Goal: Task Accomplishment & Management: Use online tool/utility

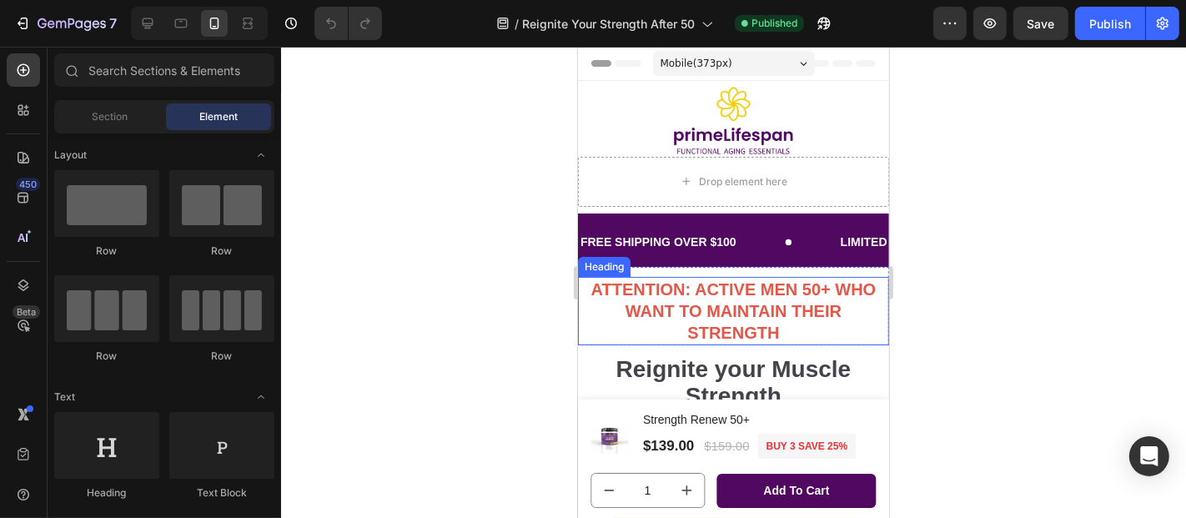
click at [776, 303] on strong "ATTENTION: ACTIVE MEN 50+ WHO WANT TO MAINTAIN THEIR STRENGTH" at bounding box center [732, 310] width 285 height 62
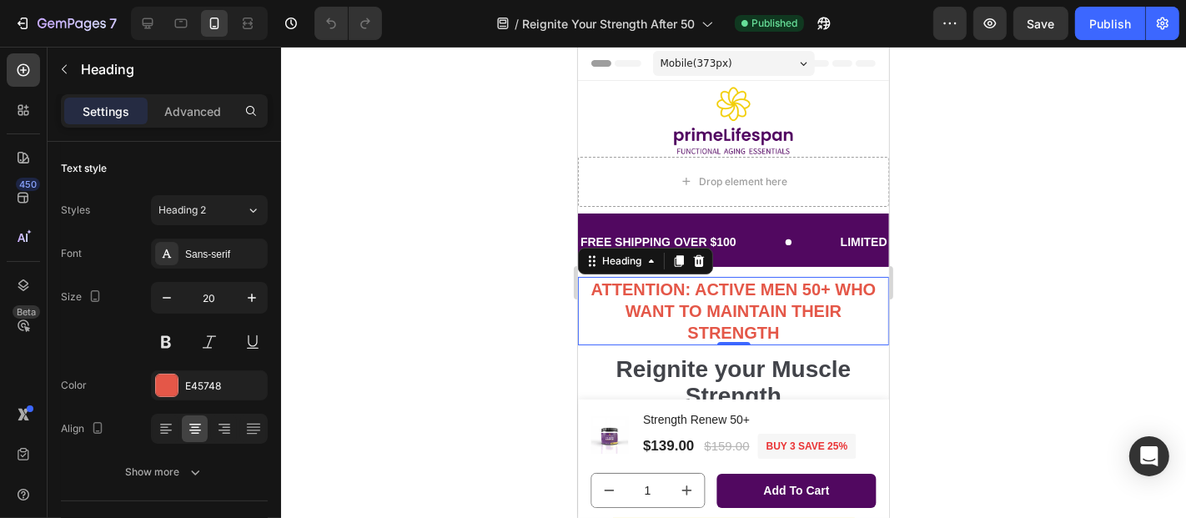
click at [993, 202] on div at bounding box center [733, 282] width 905 height 471
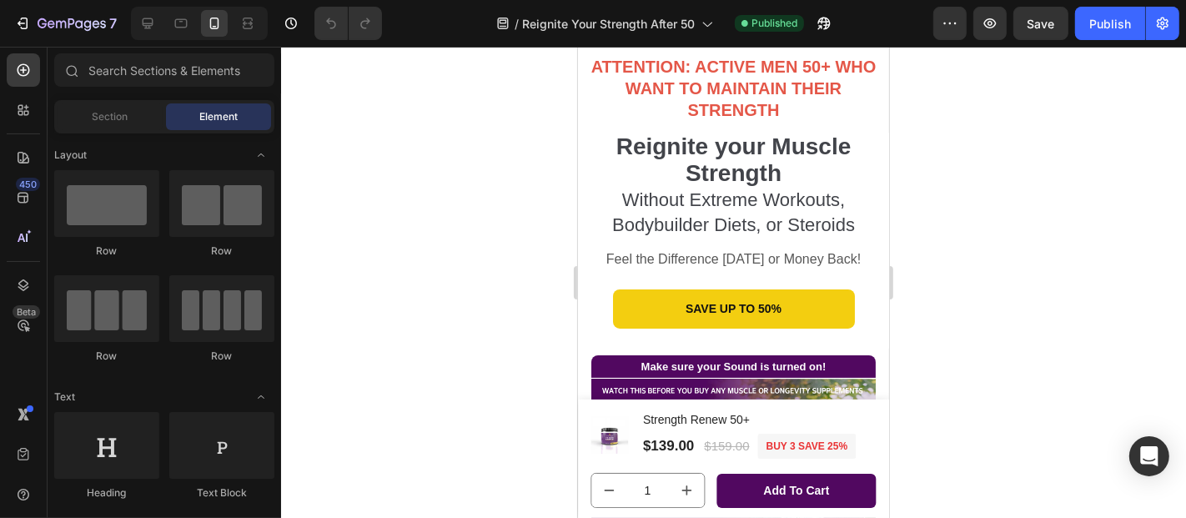
scroll to position [198, 0]
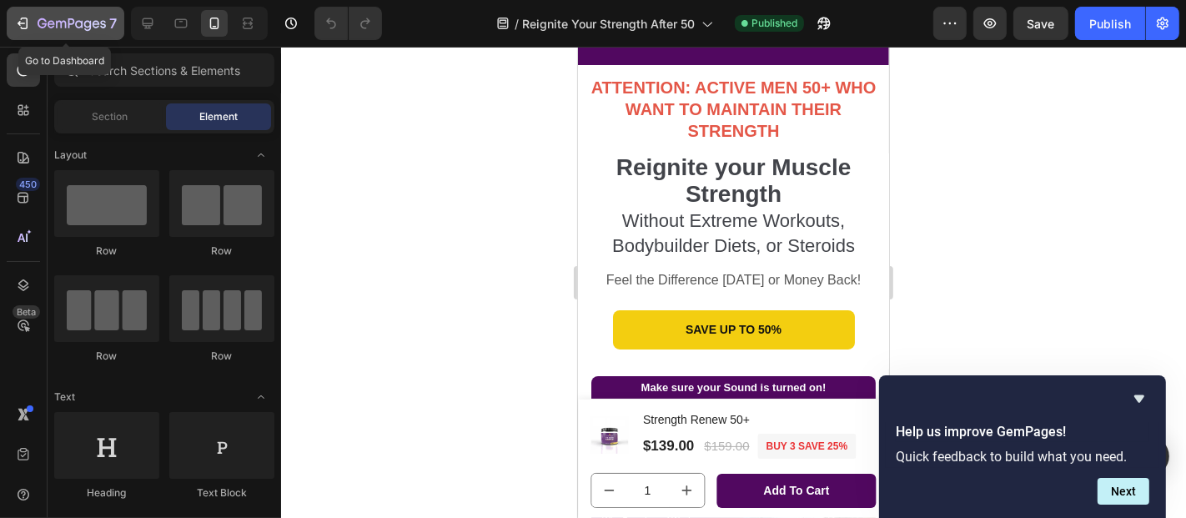
click at [23, 24] on icon "button" at bounding box center [22, 23] width 17 height 17
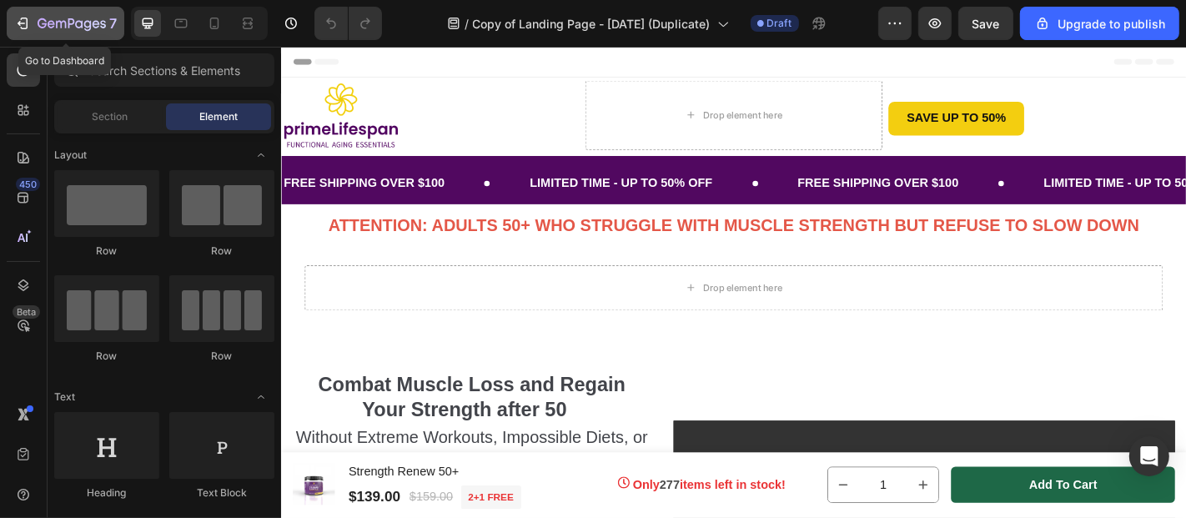
click at [18, 23] on icon "button" at bounding box center [22, 23] width 8 height 5
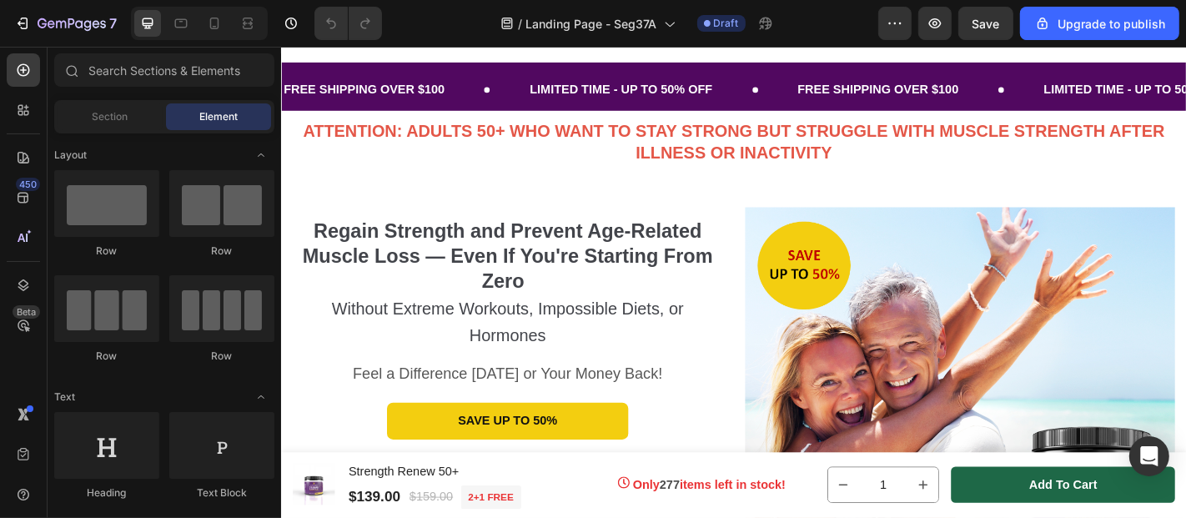
scroll to position [117, 0]
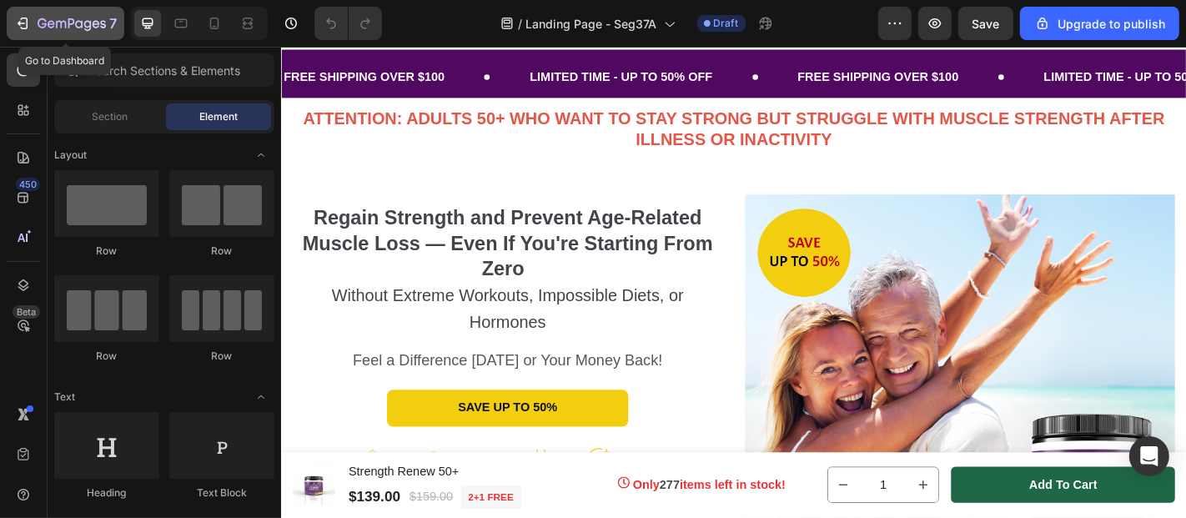
click at [25, 20] on icon "button" at bounding box center [22, 23] width 17 height 17
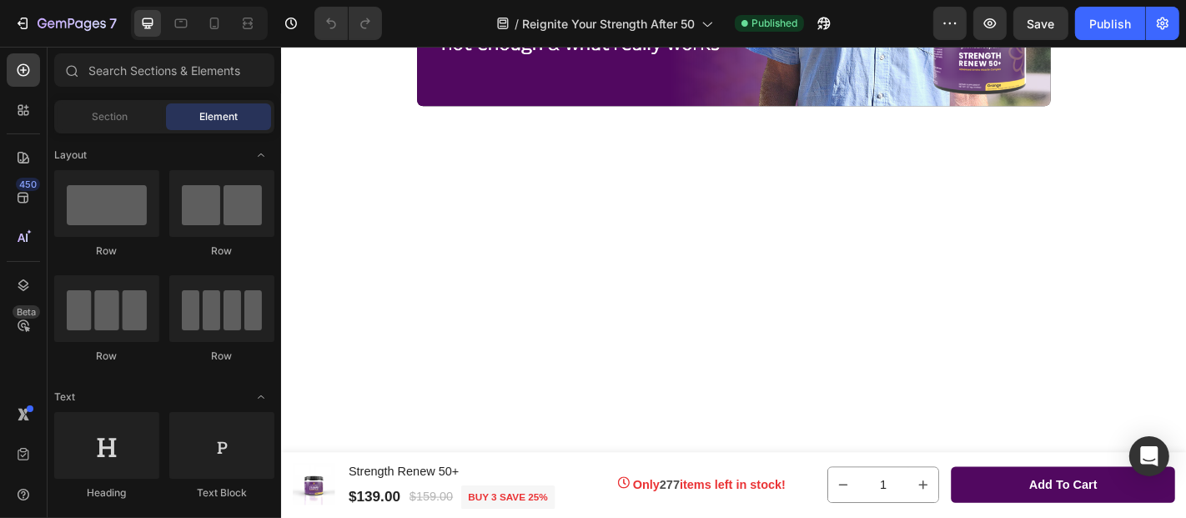
scroll to position [1332, 0]
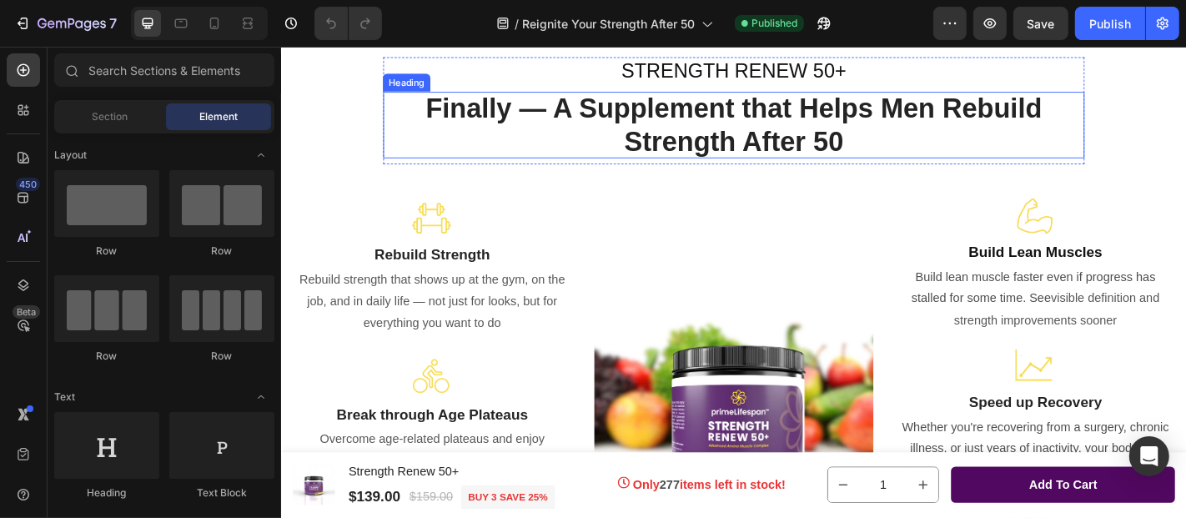
click at [972, 117] on span "Finally — A Supplement that Helps Men Rebuild Strength After 50" at bounding box center [779, 132] width 681 height 71
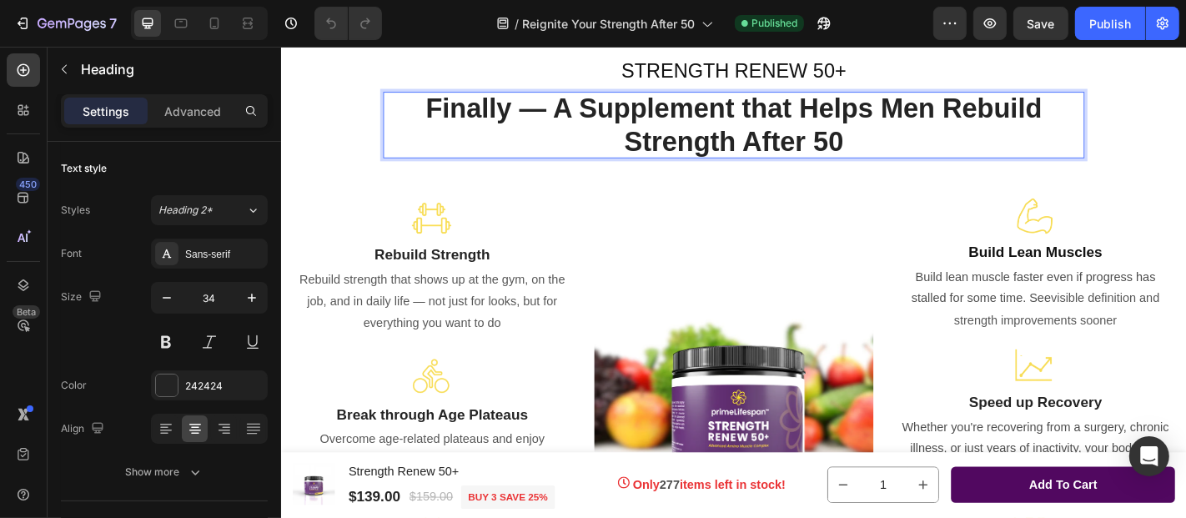
click at [991, 117] on span "Finally — A Supplement that Helps Men Rebuild Strength After 50" at bounding box center [779, 132] width 681 height 71
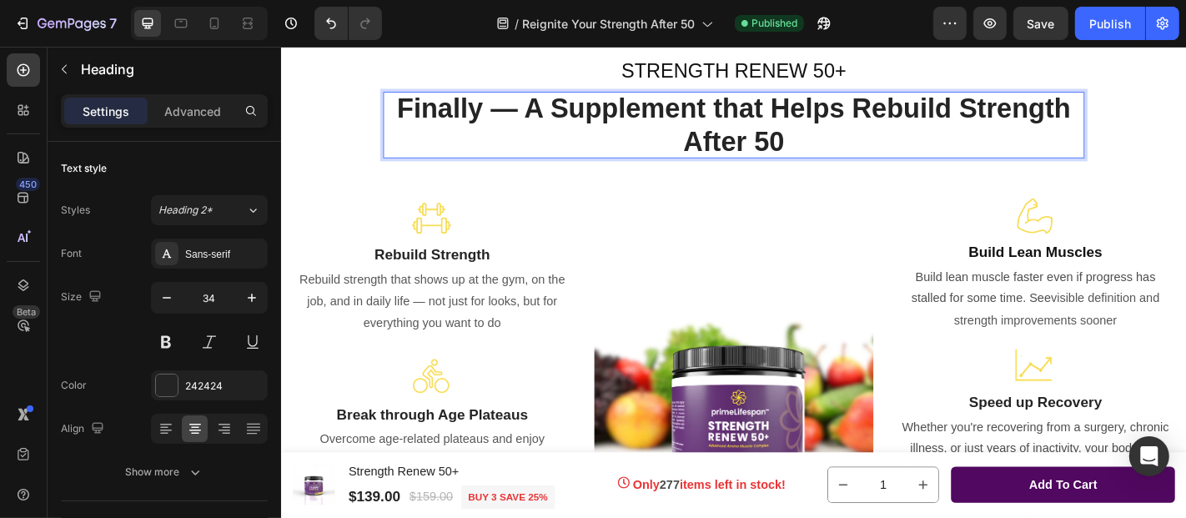
click at [1019, 113] on span "Finally — A Supplement that Helps Rebuild Strength After 50" at bounding box center [780, 132] width 745 height 71
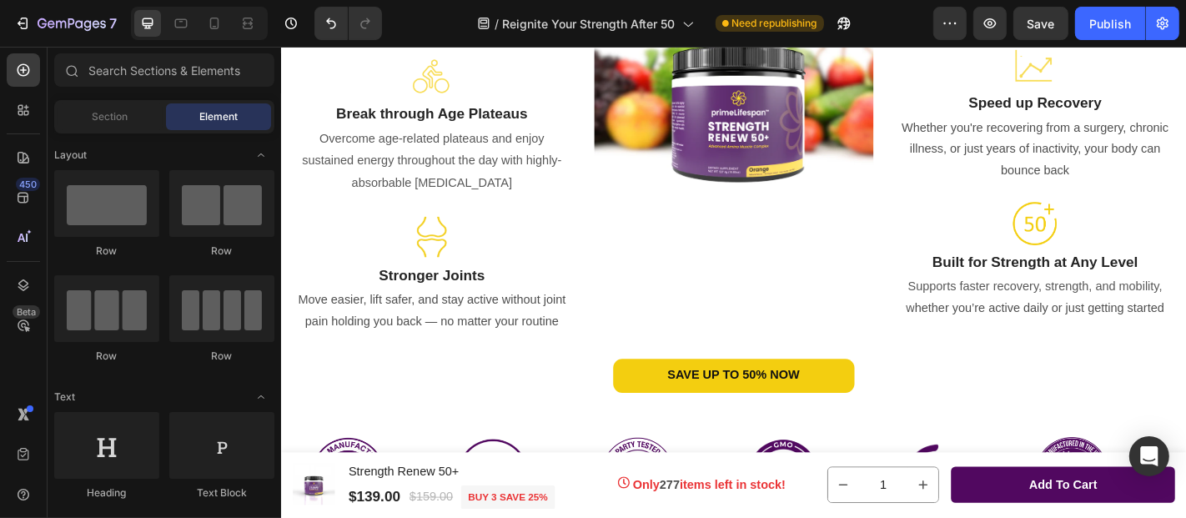
scroll to position [2106, 0]
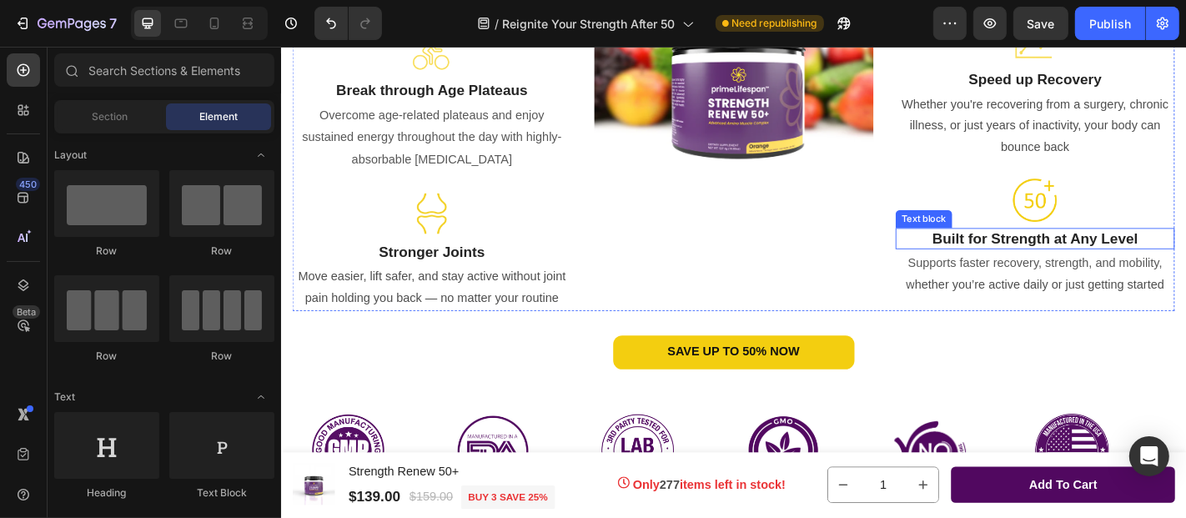
click at [1101, 254] on strong "Built for Strength at Any Level" at bounding box center [1114, 258] width 228 height 18
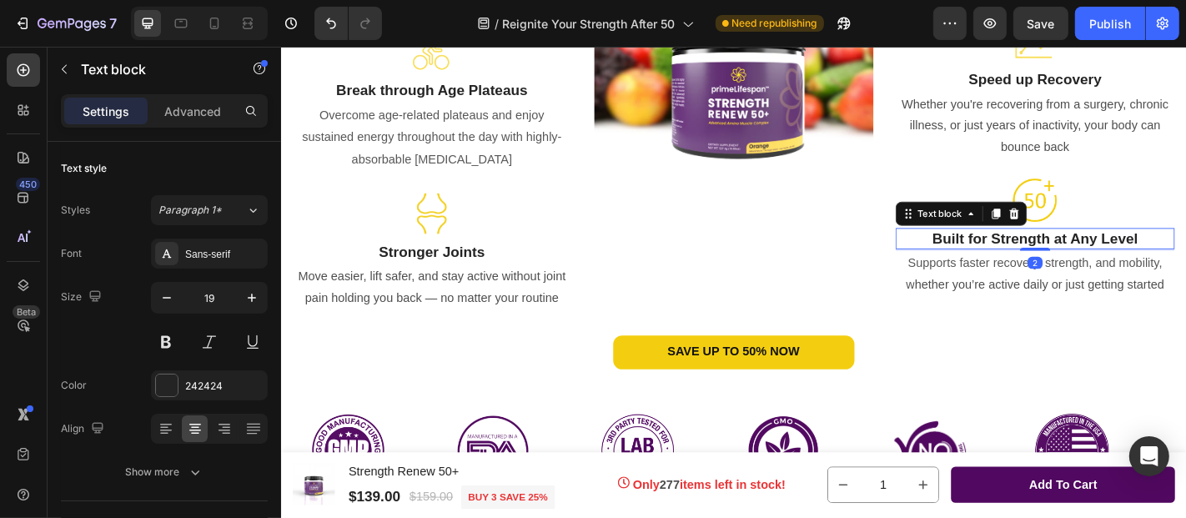
click at [1101, 252] on strong "Built for Strength at Any Level" at bounding box center [1114, 258] width 228 height 18
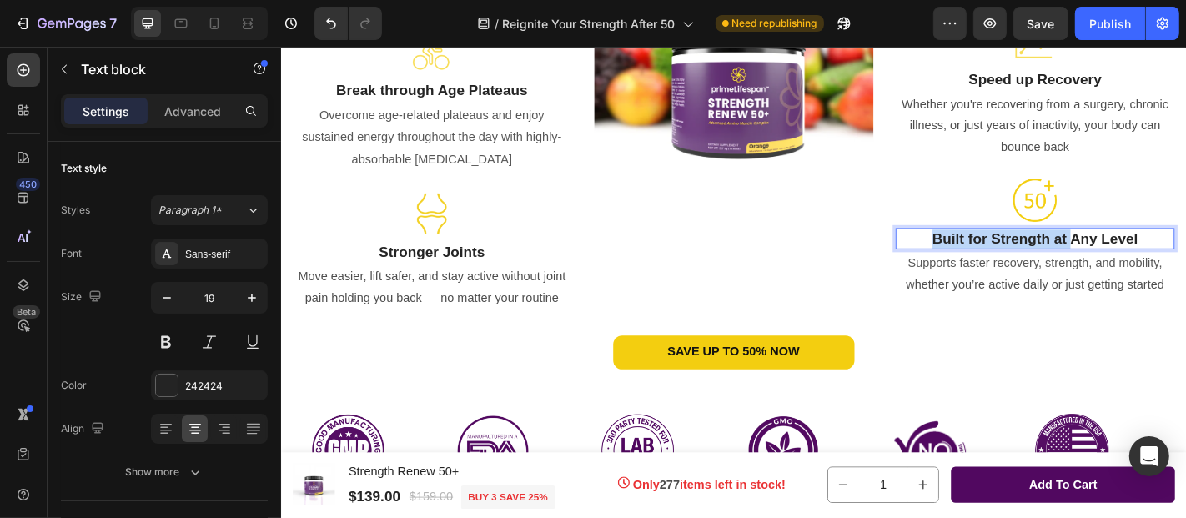
drag, startPoint x: 1140, startPoint y: 258, endPoint x: 992, endPoint y: 263, distance: 147.7
click at [1000, 263] on strong "Built for Strength at Any Level" at bounding box center [1114, 258] width 228 height 18
click at [1137, 254] on strong "Any FitnessAny Level" at bounding box center [1113, 258] width 164 height 18
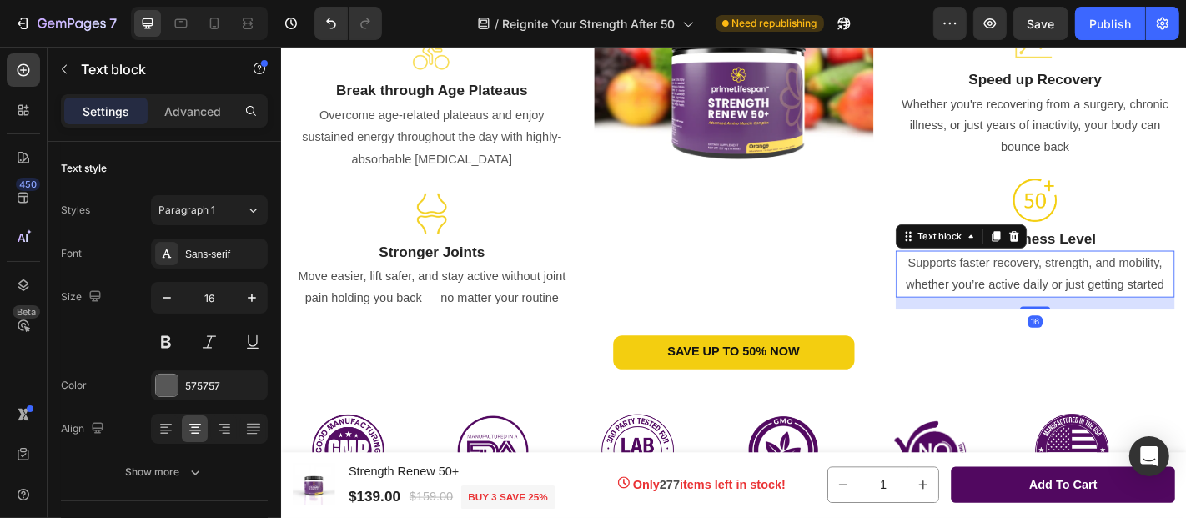
click at [1172, 292] on p "Supports faster recovery, strength, and mobility, w hether you’re active daily …" at bounding box center [1113, 297] width 305 height 48
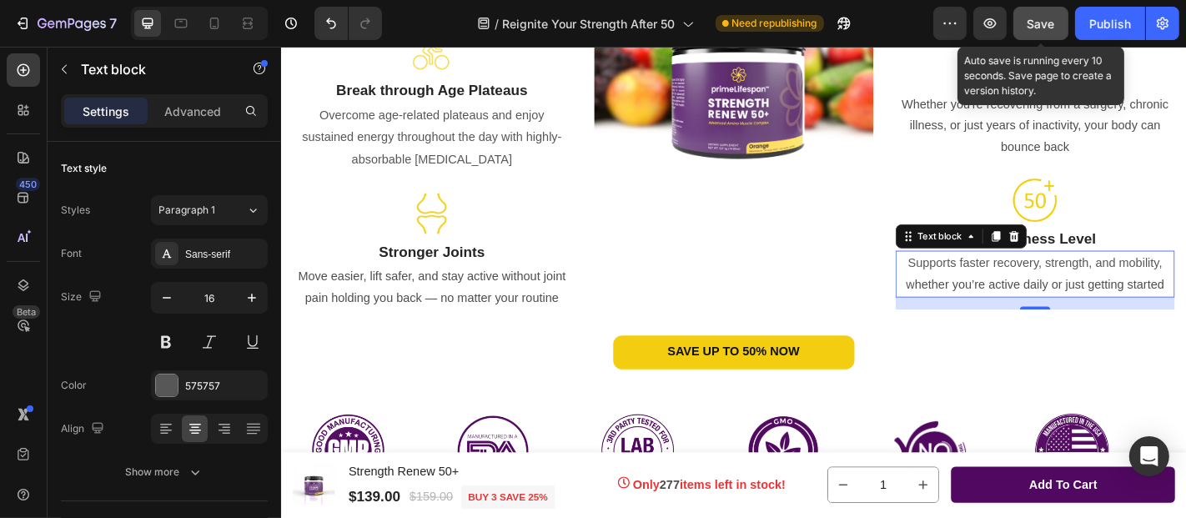
click at [1045, 25] on span "Save" at bounding box center [1041, 24] width 28 height 14
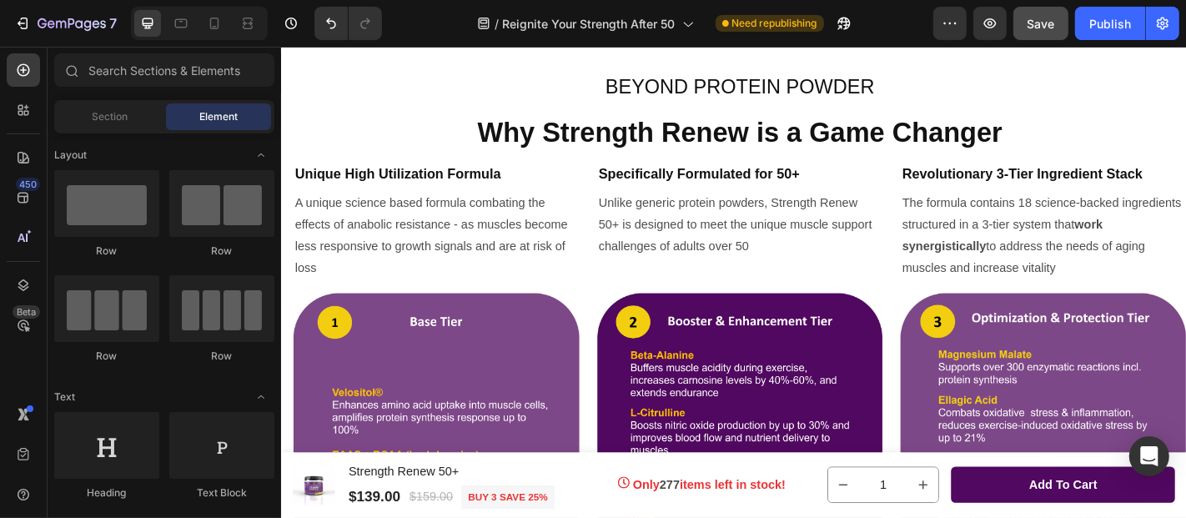
scroll to position [2644, 0]
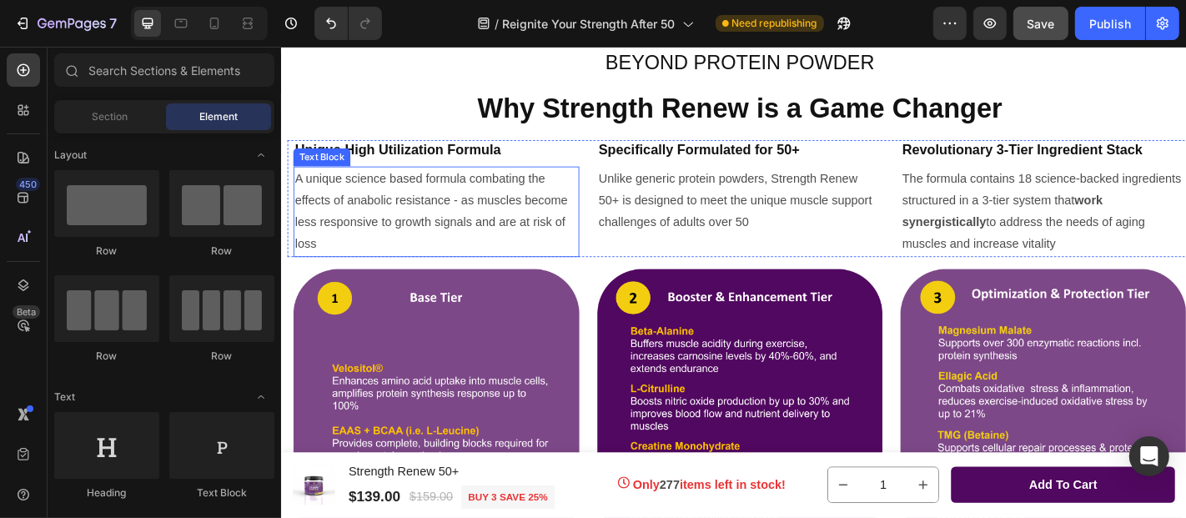
click at [400, 193] on p "A unique science based formula combating the effects of anabolic resistance - a…" at bounding box center [451, 228] width 313 height 96
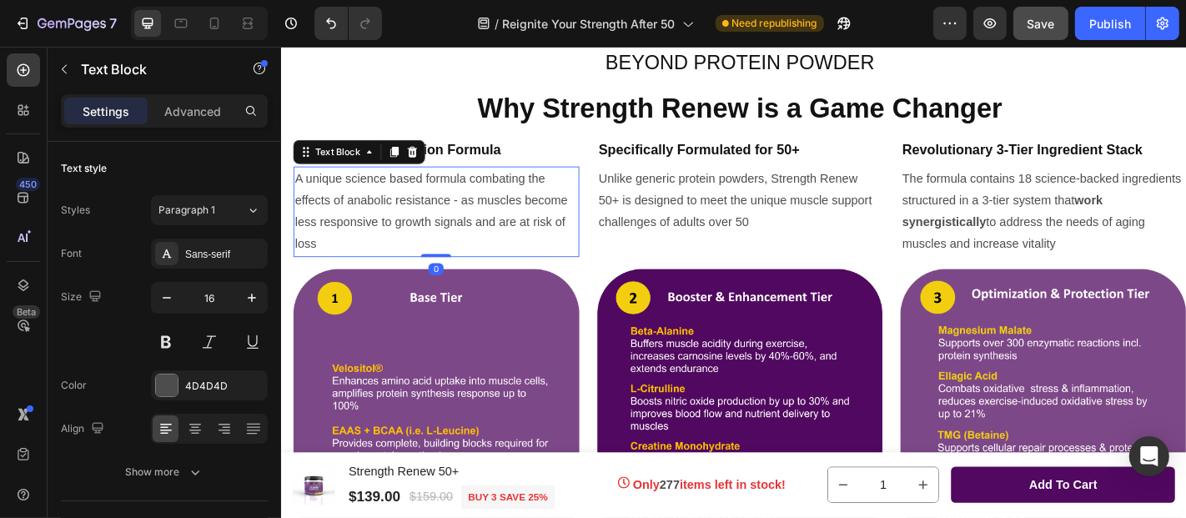
click at [400, 193] on p "A unique science based formula combating the effects of anabolic resistance - a…" at bounding box center [451, 228] width 313 height 96
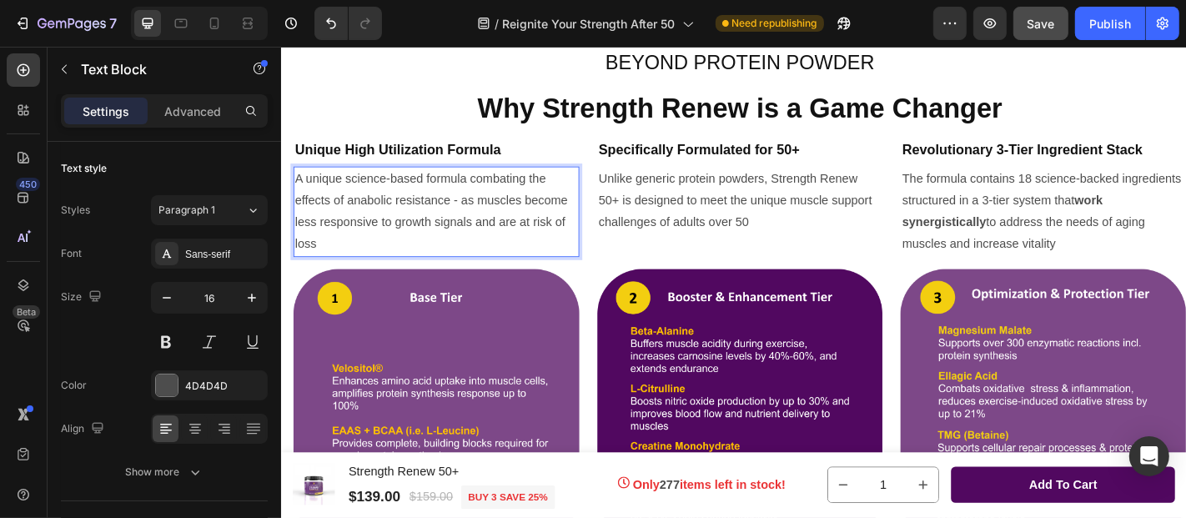
click at [316, 192] on p "A unique science-based formula combating the effects of anabolic resistance - a…" at bounding box center [451, 228] width 313 height 96
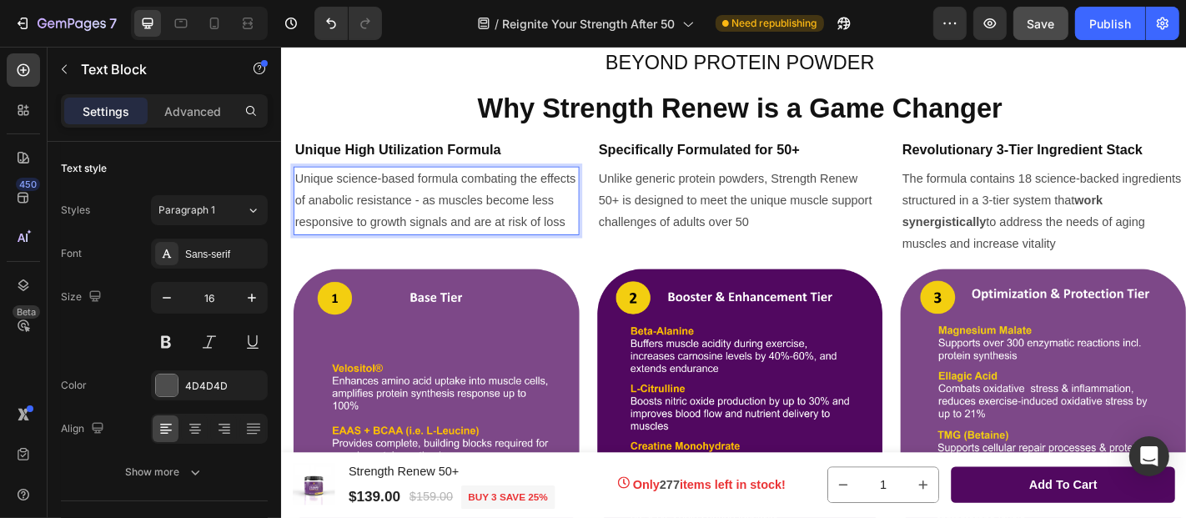
click at [501, 215] on p "Unique science-based formula combating the effects of anabolic resistance - as …" at bounding box center [451, 216] width 313 height 72
click at [788, 216] on p "Unlike generic protein powders, Strength Renew 50+ is designed to meet the uniq…" at bounding box center [787, 216] width 313 height 72
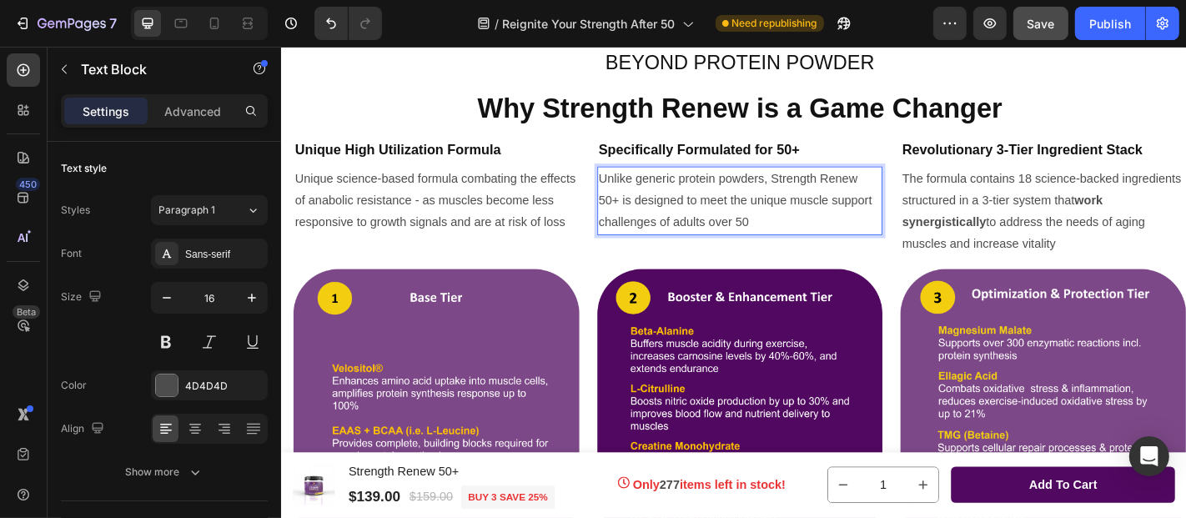
click at [789, 214] on p "Unlike generic protein powders, Strength Renew 50+ is designed to meet the uniq…" at bounding box center [787, 216] width 313 height 72
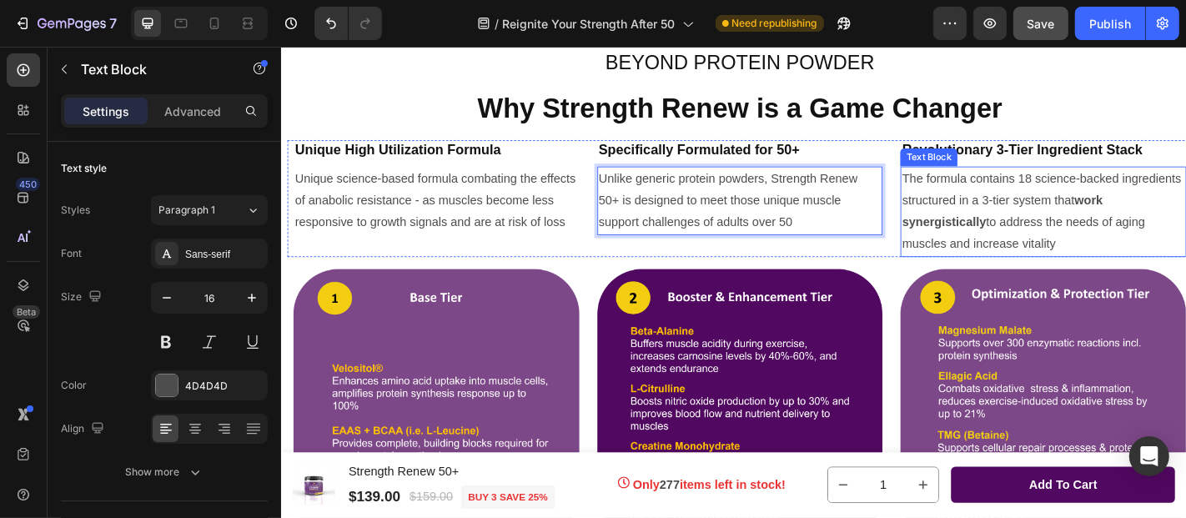
click at [1012, 204] on p "The formula contains 18 science-backed ingredients structured in a 3-tier syste…" at bounding box center [1122, 228] width 313 height 96
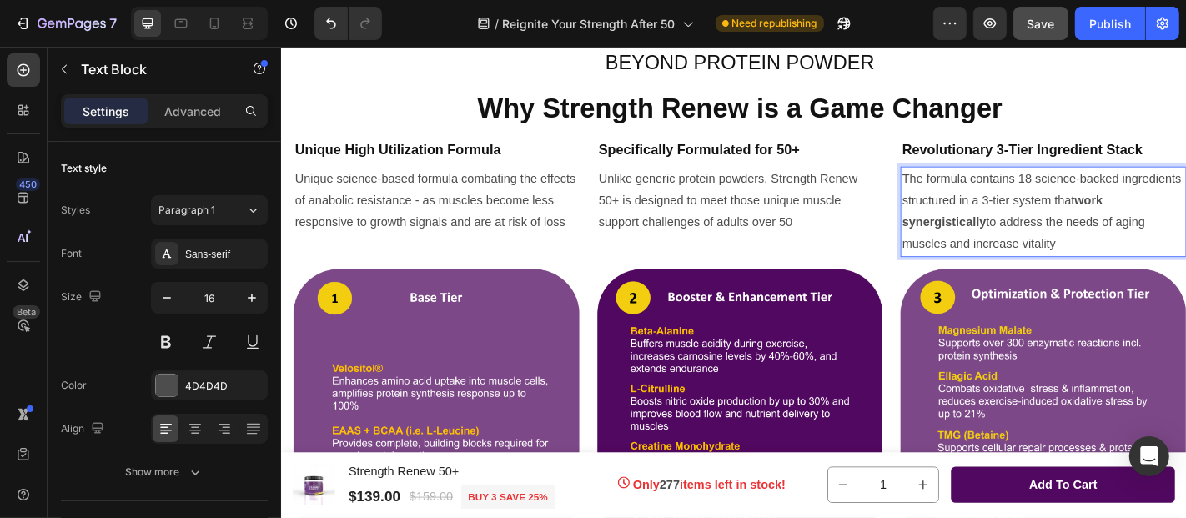
click at [1042, 193] on p "The formula contains 18 science-backed ingredients structured in a 3-tier syste…" at bounding box center [1122, 228] width 313 height 96
click at [1040, 193] on p "The formula contains 18 science-backed ingredients structured in a 3-tier syste…" at bounding box center [1122, 228] width 313 height 96
click at [1037, 207] on p "Contains 18 science-backed ingredients structured in a 3-tier system that work …" at bounding box center [1122, 228] width 313 height 96
click at [995, 264] on p "Contains 18 science-backed ingredients structured in a 3-tier system that work …" at bounding box center [1122, 228] width 313 height 96
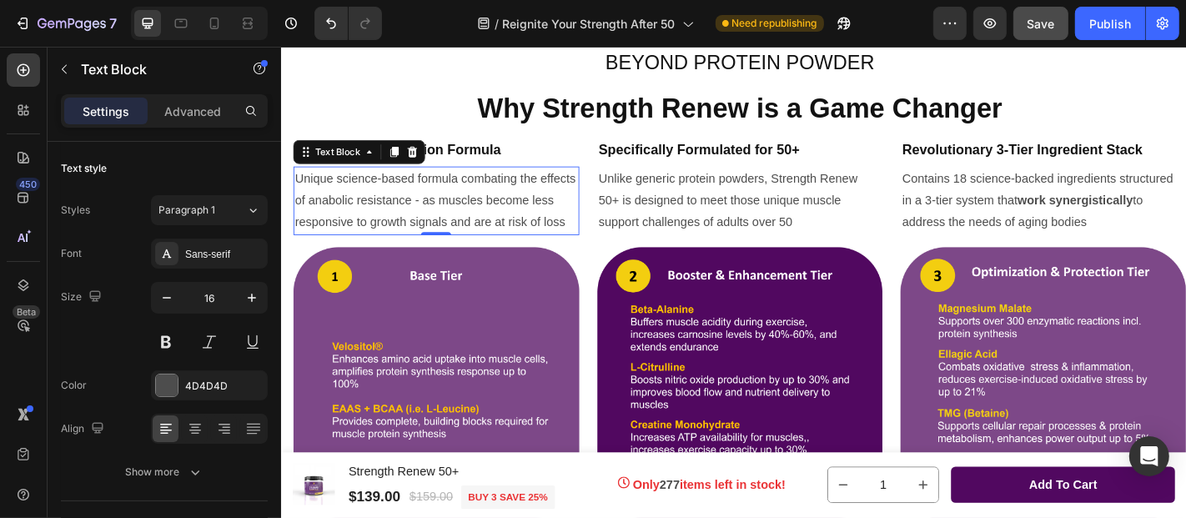
click at [356, 213] on p "Unique science-based formula combating the effects of anabolic resistance - as …" at bounding box center [451, 216] width 313 height 72
click at [353, 215] on p "Unique science-based formula combating the effects of anabolic resistance - as …" at bounding box center [451, 216] width 313 height 72
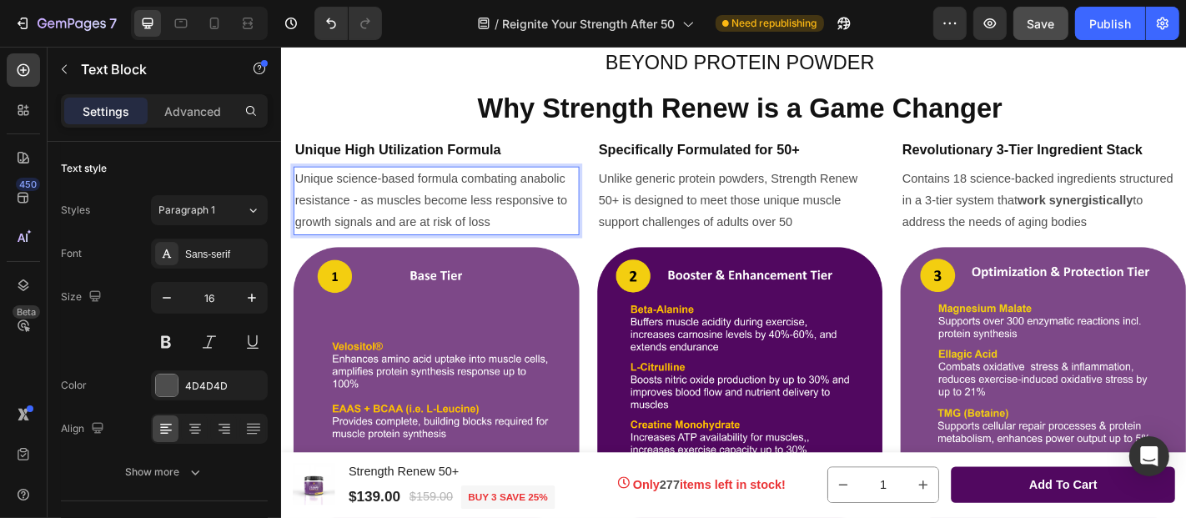
click at [389, 215] on p "Unique science-based formula combating anabolic resistance - as muscles become …" at bounding box center [451, 216] width 313 height 72
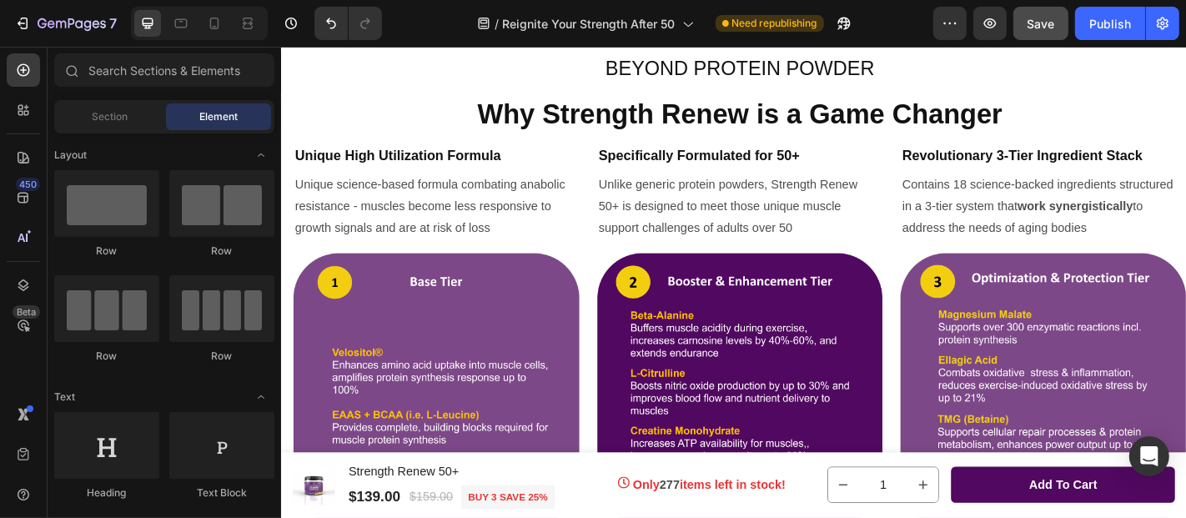
scroll to position [2624, 0]
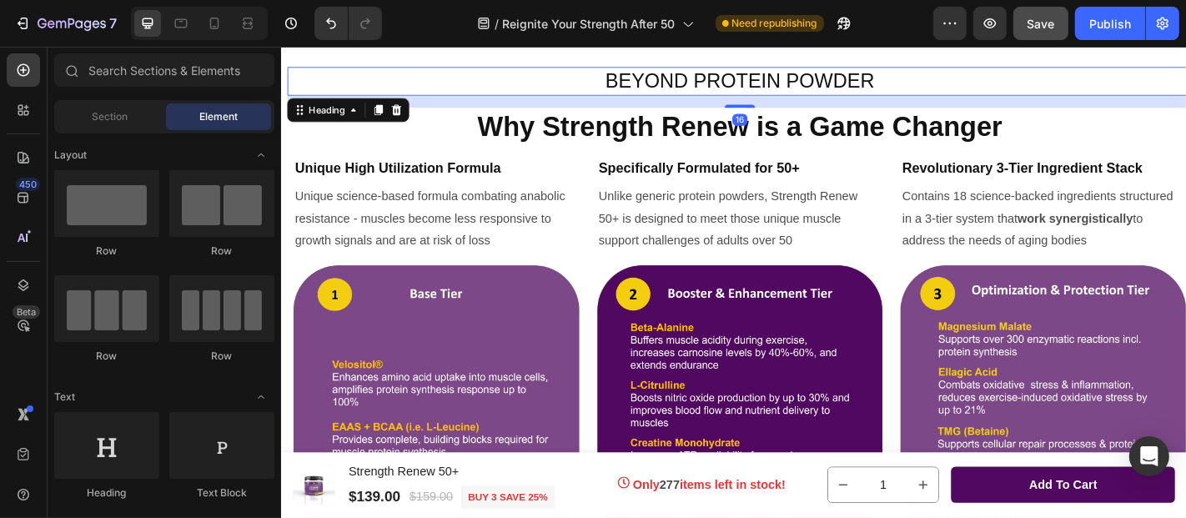
click at [639, 88] on span "BEYOND PROTEIN POWDER" at bounding box center [788, 83] width 298 height 25
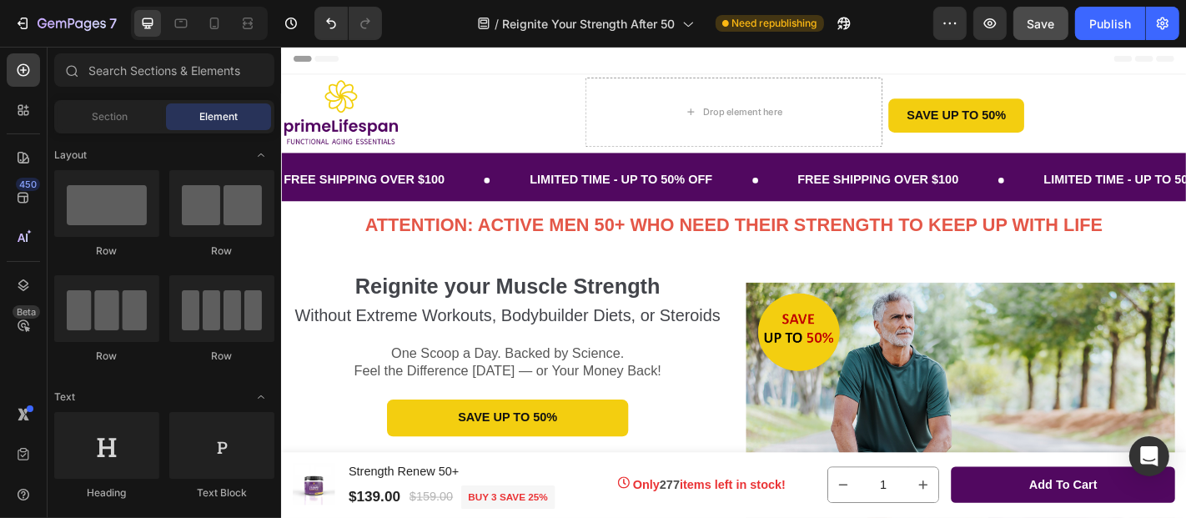
scroll to position [0, 0]
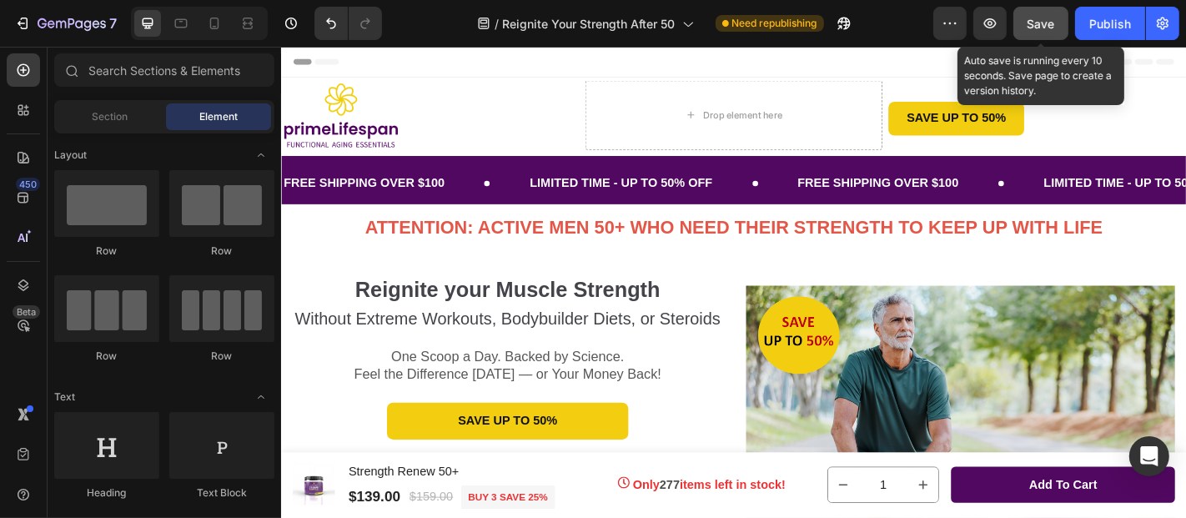
click at [1040, 20] on span "Save" at bounding box center [1041, 24] width 28 height 14
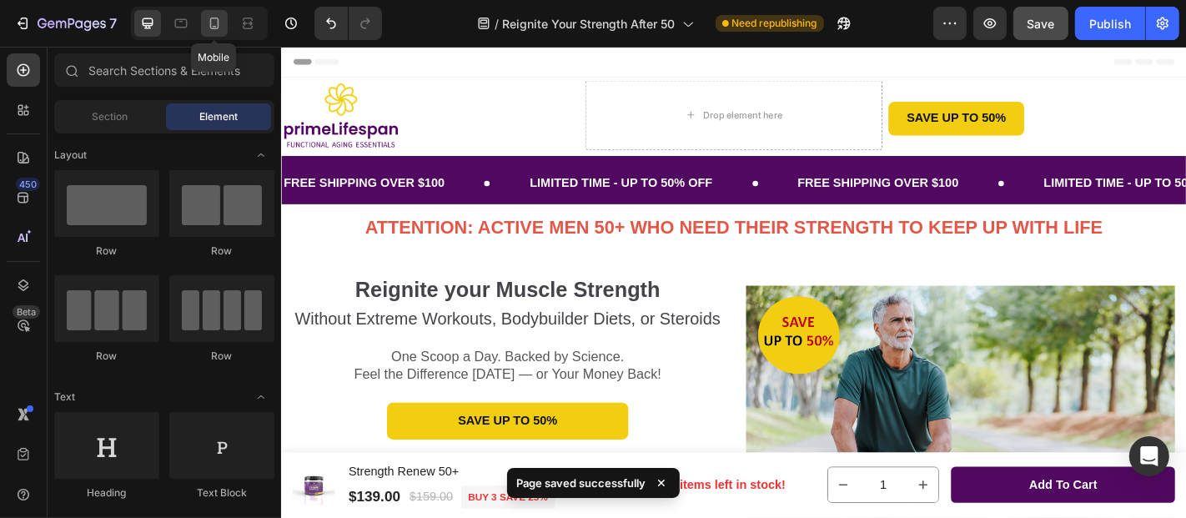
click at [215, 27] on icon at bounding box center [214, 23] width 17 height 17
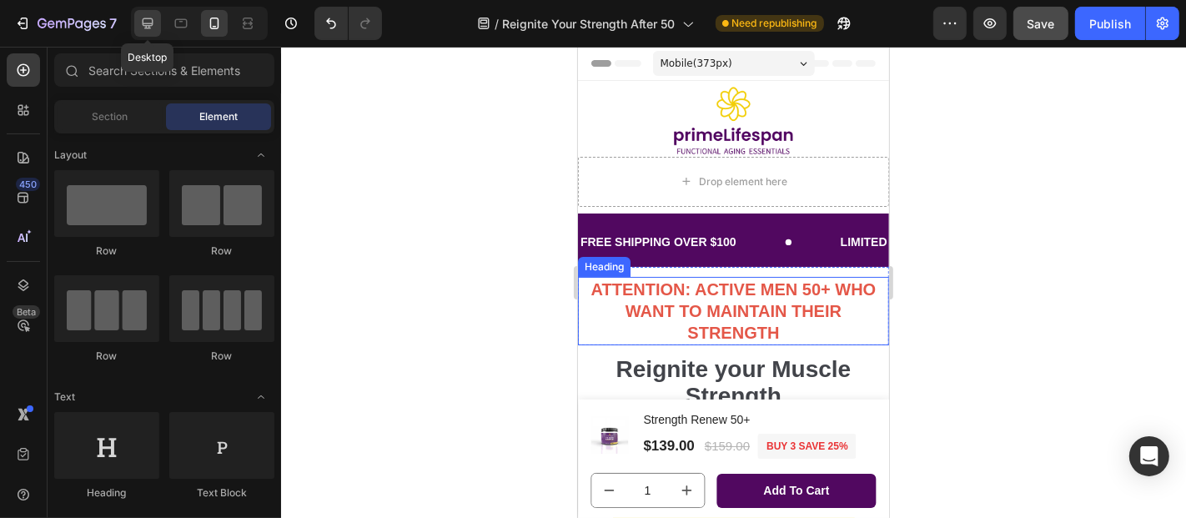
click at [150, 25] on icon at bounding box center [147, 23] width 17 height 17
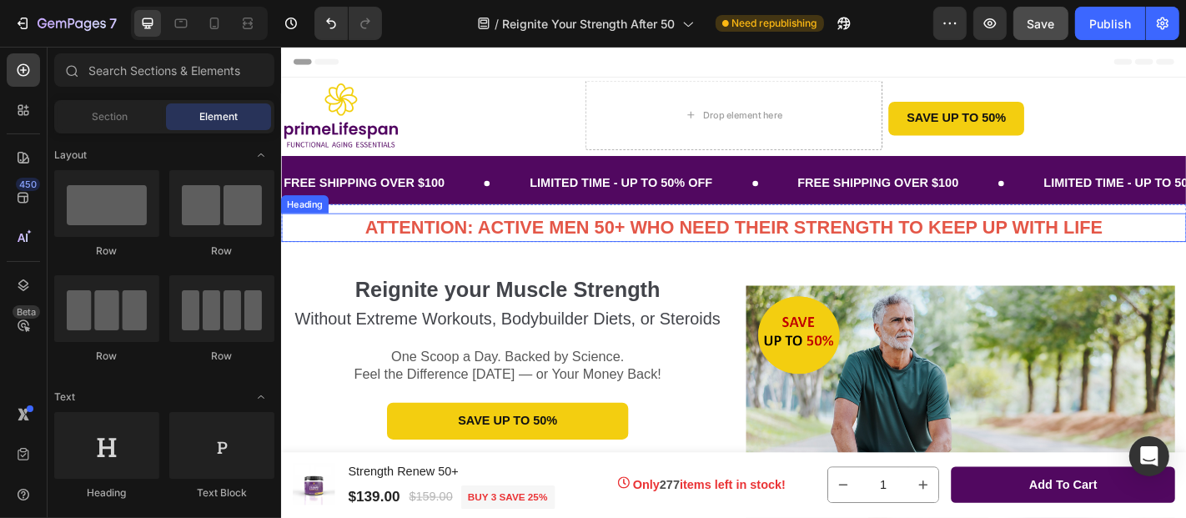
click at [496, 244] on strong "ATTENTION: ACTIVE MEN 50+ WHO NEED THEIR STRENGTH TO KEEP UP WITH LIFE" at bounding box center [780, 245] width 815 height 23
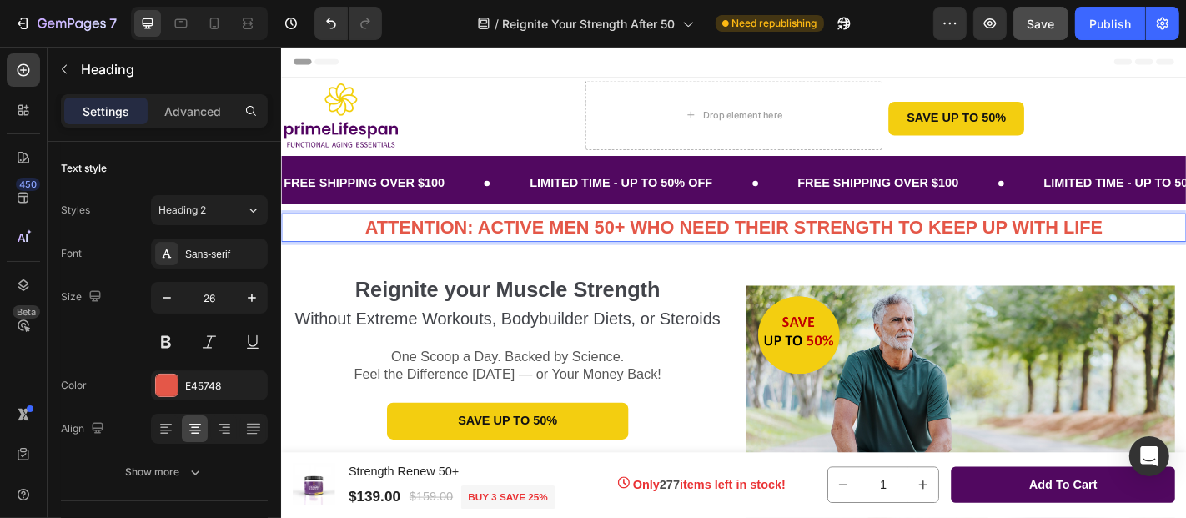
click at [494, 244] on strong "ATTENTION: ACTIVE MEN 50+ WHO NEED THEIR STRENGTH TO KEEP UP WITH LIFE" at bounding box center [780, 245] width 815 height 23
click at [507, 241] on strong "ACTIVE MEN 50+ WHO NEED THEIR STRENGTH TO KEEP UP WITH LIFE" at bounding box center [780, 245] width 691 height 23
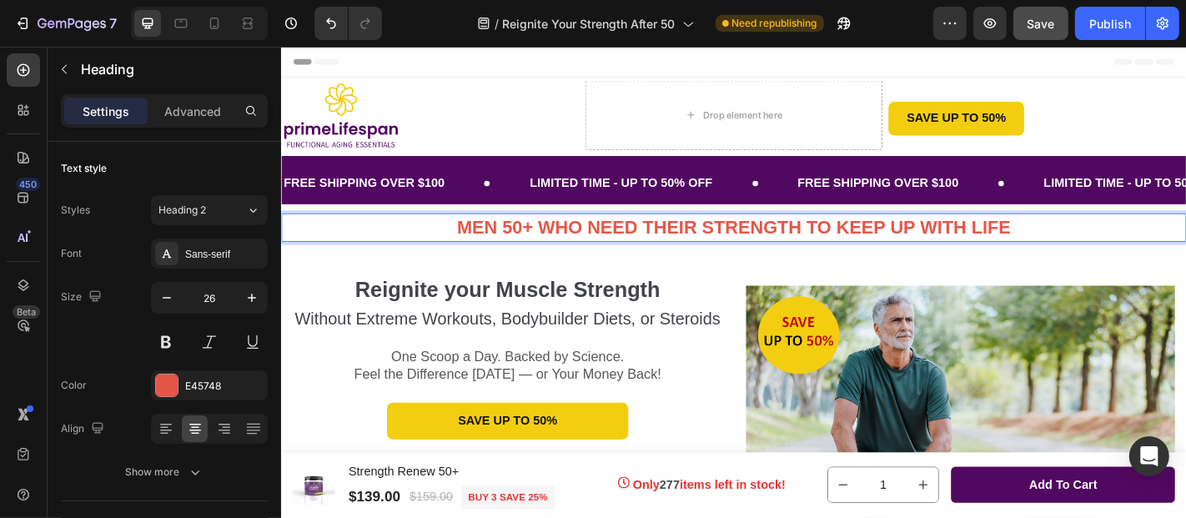
click at [680, 243] on strong "MEN 50+ WHO NEED THEIR STRENGTH TO KEEP UP WITH LIFE" at bounding box center [780, 245] width 612 height 23
click at [674, 243] on strong "MEN 50+ WHO NEED THEIR STRENGTH TO KEEP UP WITH LIFE" at bounding box center [780, 245] width 612 height 23
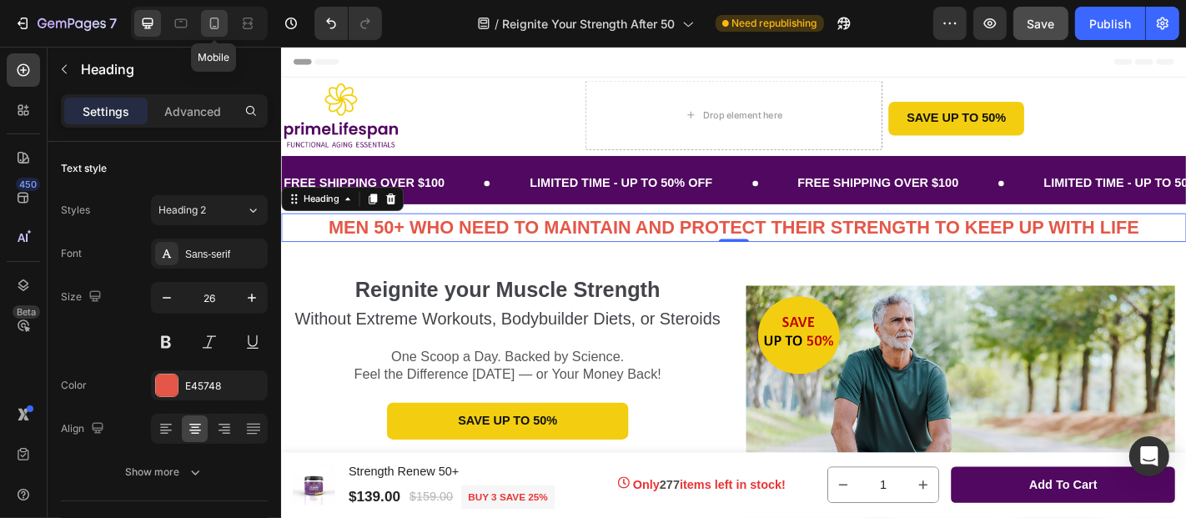
click at [214, 23] on icon at bounding box center [214, 23] width 17 height 17
type input "24"
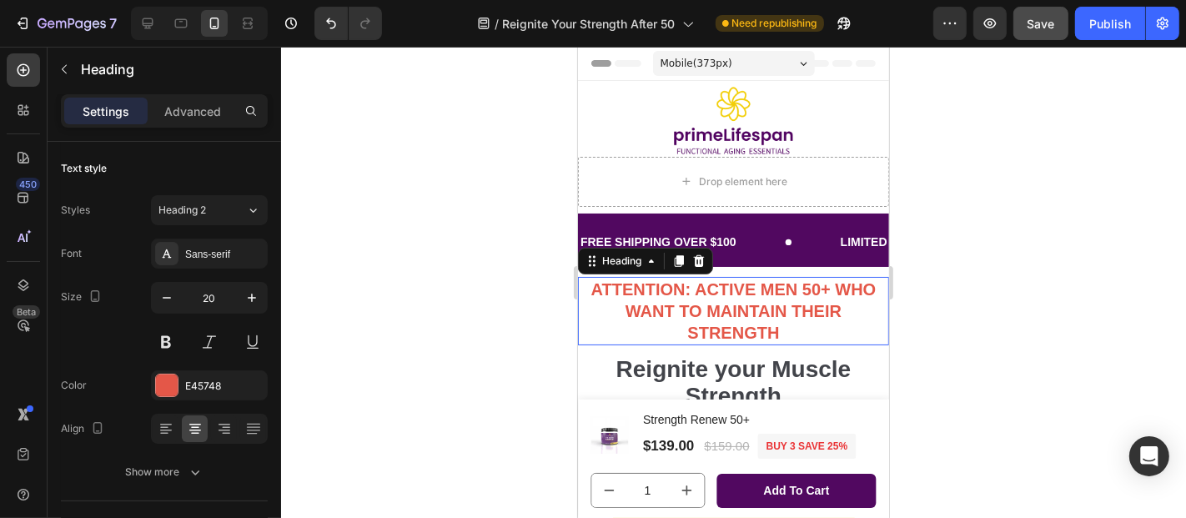
click at [689, 280] on strong "ATTENTION: ACTIVE MEN 50+ WHO WANT TO MAINTAIN THEIR STRENGTH" at bounding box center [732, 310] width 285 height 62
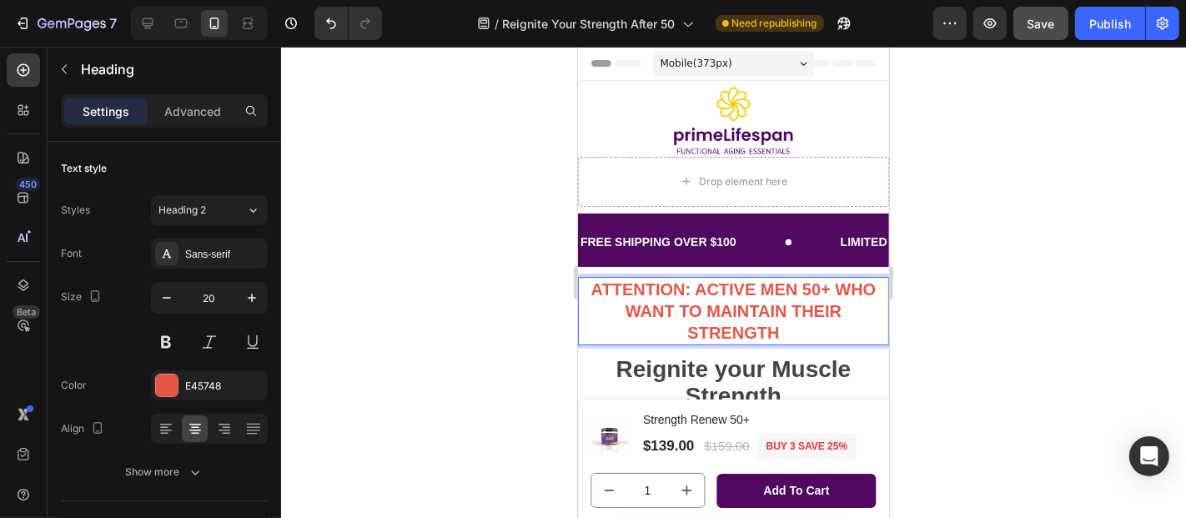
click at [689, 280] on strong "ATTENTION: ACTIVE MEN 50+ WHO WANT TO MAINTAIN THEIR STRENGTH" at bounding box center [732, 310] width 285 height 62
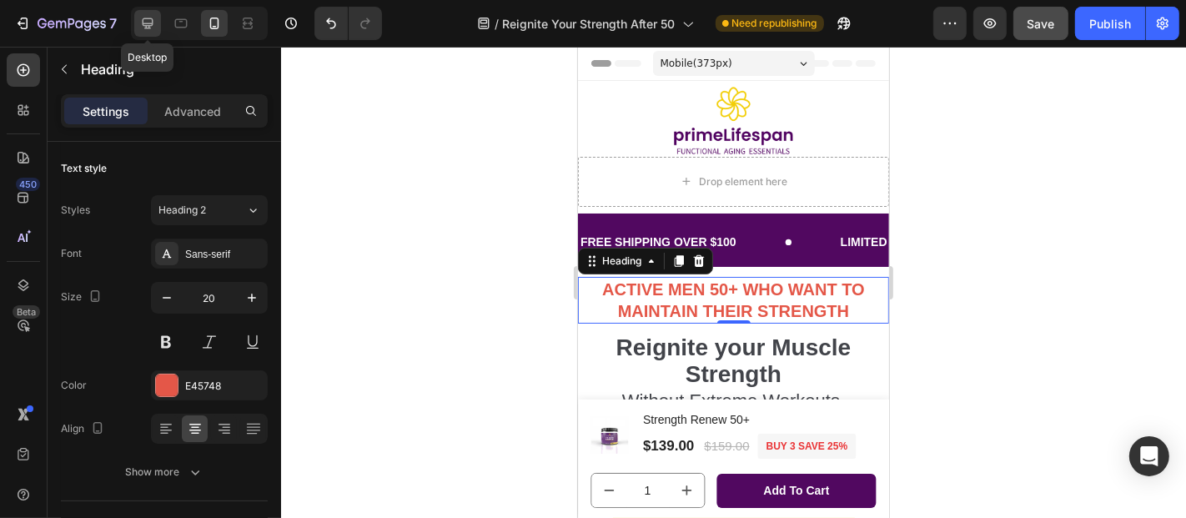
click at [148, 26] on icon at bounding box center [148, 23] width 11 height 11
type input "26"
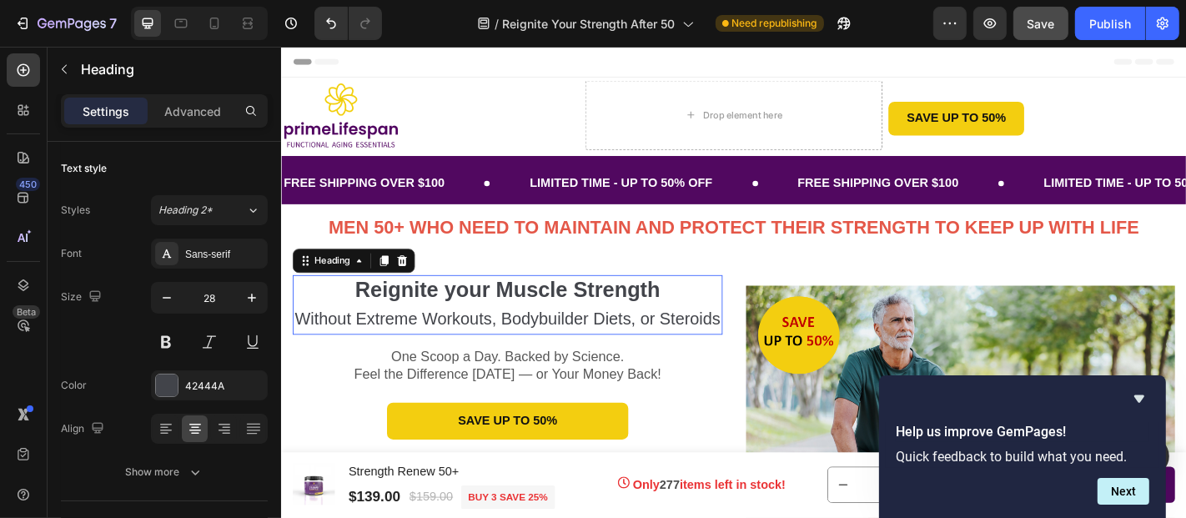
click at [503, 310] on strong "Reignite your Muscle Strength" at bounding box center [531, 315] width 338 height 26
click at [514, 310] on strong "Reignite your Muscle Strength" at bounding box center [531, 315] width 338 height 26
click at [593, 313] on strong "Reignite your Muscle Strength" at bounding box center [531, 315] width 338 height 26
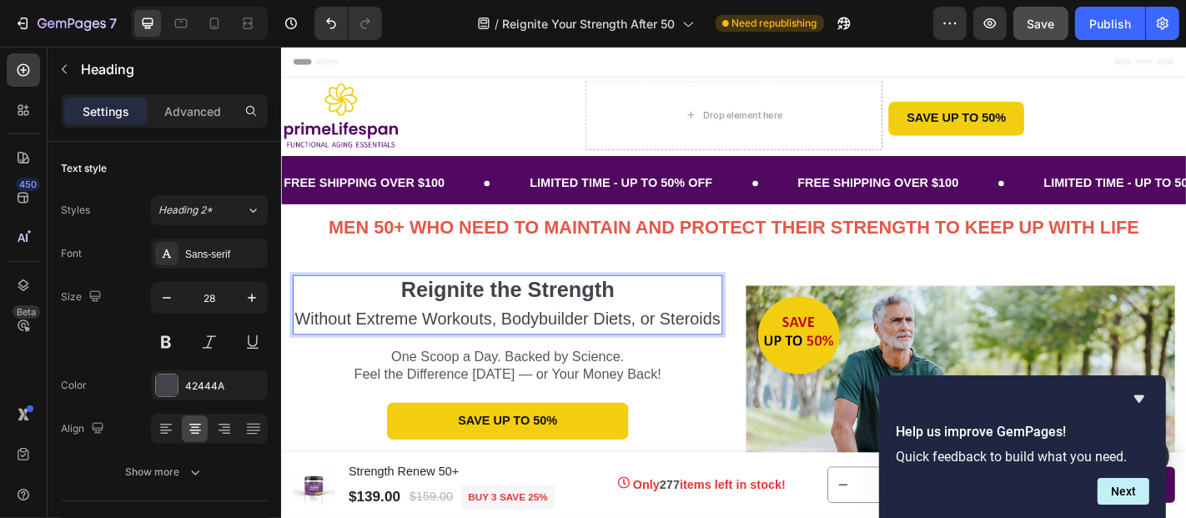
click at [647, 313] on p "Reignite the Strength Without Extreme Workouts, Bodybuilder Diets, or Steroids" at bounding box center [530, 331] width 472 height 63
click at [634, 313] on strong "Reignite the Strength You had at 40" at bounding box center [530, 315] width 392 height 26
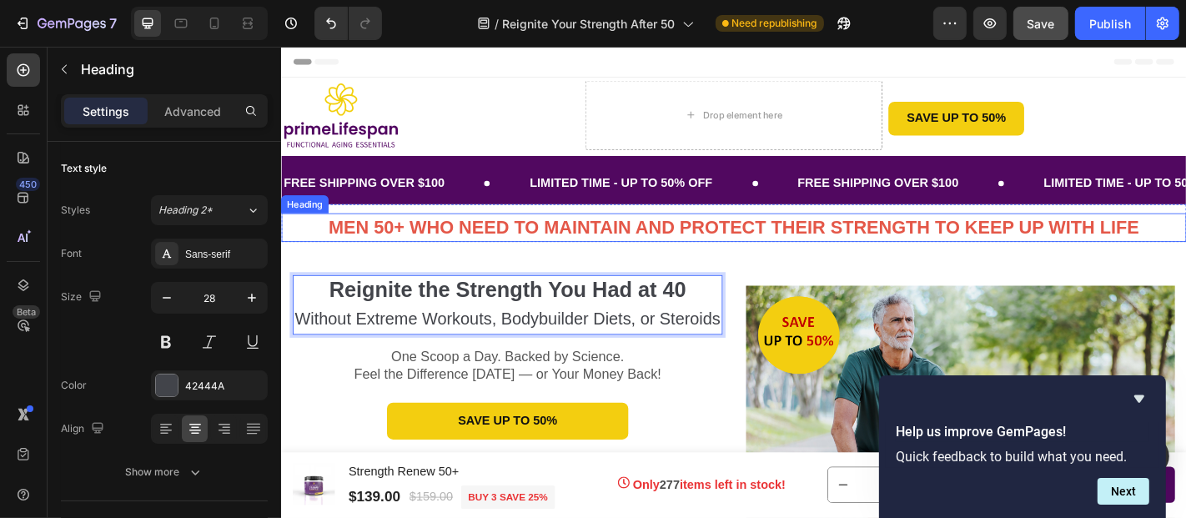
click at [401, 238] on strong "MEN 50+ WHO NEED TO MAINTAIN AND PROTECT THEIR STRENGTH TO KEEP UP WITH LIFE" at bounding box center [781, 245] width 896 height 23
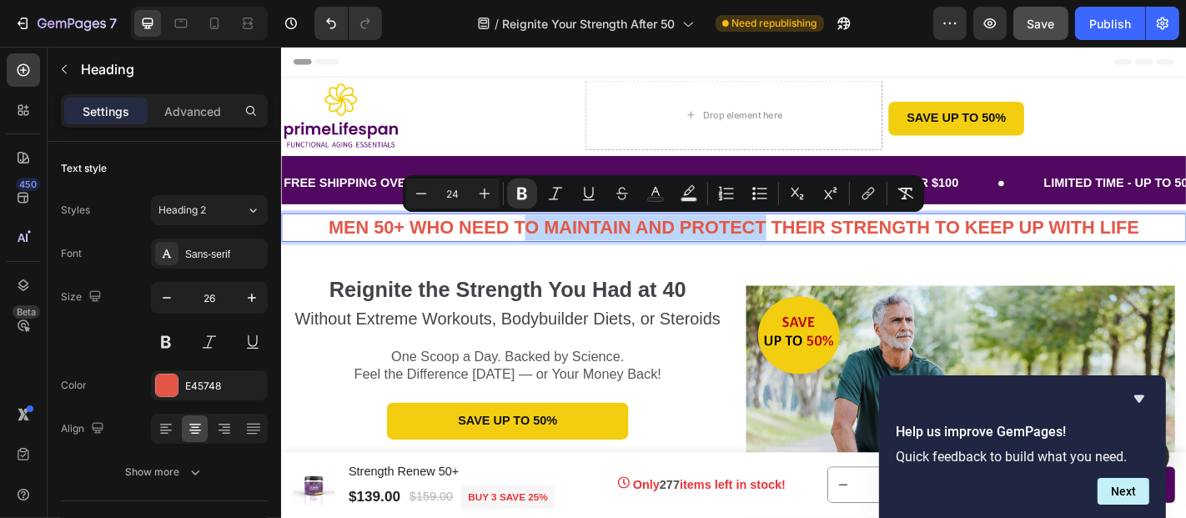
drag, startPoint x: 537, startPoint y: 242, endPoint x: 806, endPoint y: 249, distance: 269.4
click at [806, 249] on strong "MEN 50+ WHO NEED TO MAINTAIN AND PROTECT THEIR STRENGTH TO KEEP UP WITH LIFE" at bounding box center [781, 245] width 896 height 23
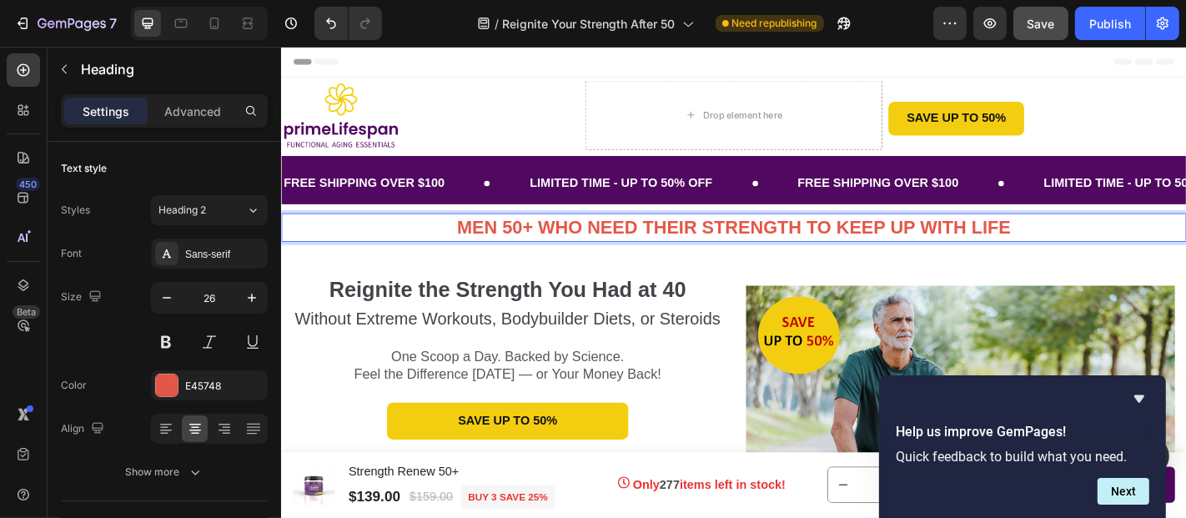
click at [739, 248] on strong "MEN 50+ WHO NEED THEIR STRENGTH TO KEEP UP WITH LIFE" at bounding box center [780, 245] width 612 height 23
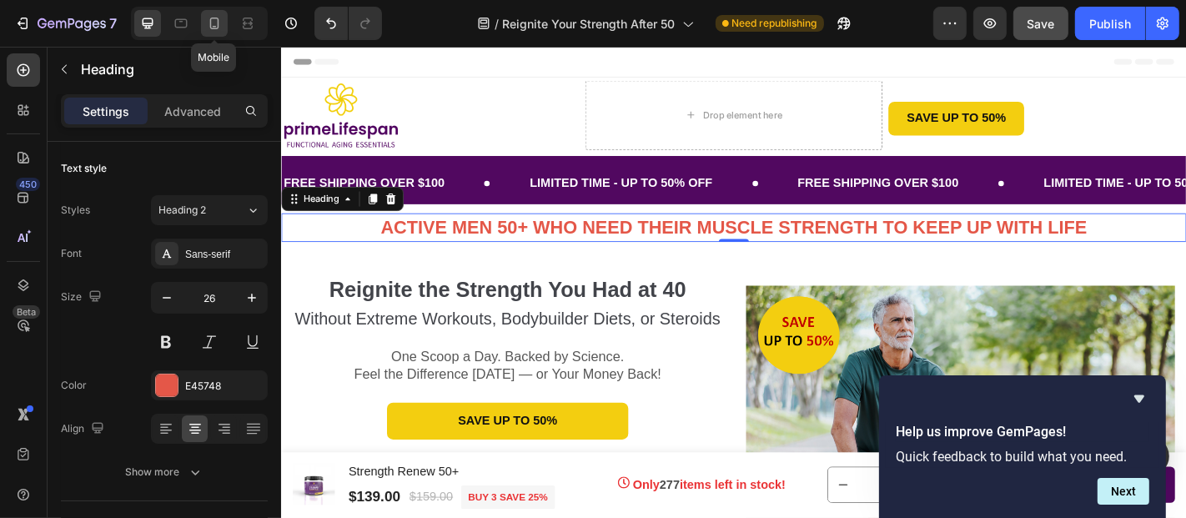
click at [214, 26] on icon at bounding box center [215, 27] width 4 height 2
type input "24"
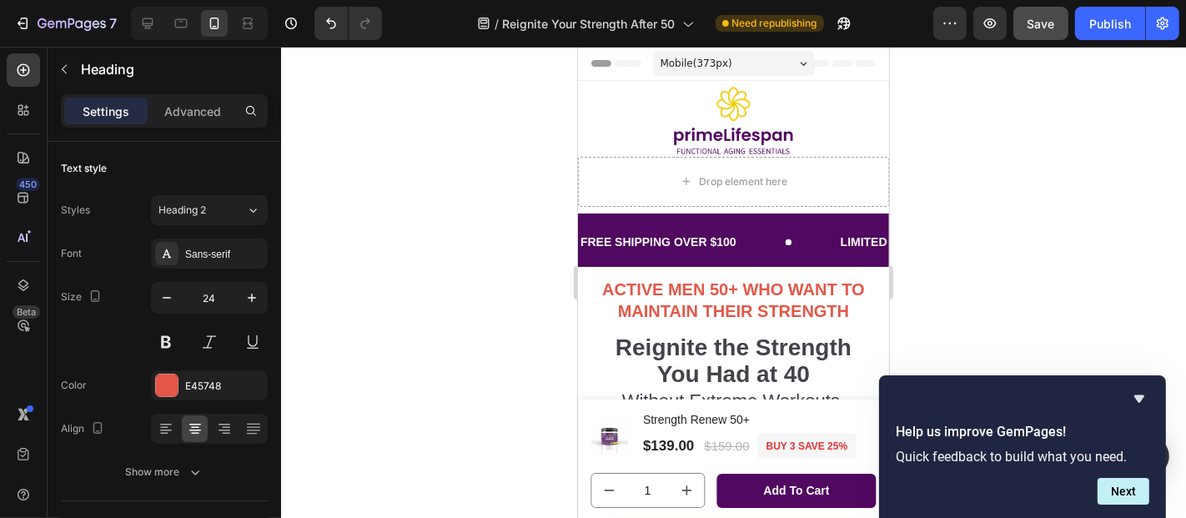
click at [1086, 243] on div at bounding box center [733, 282] width 905 height 471
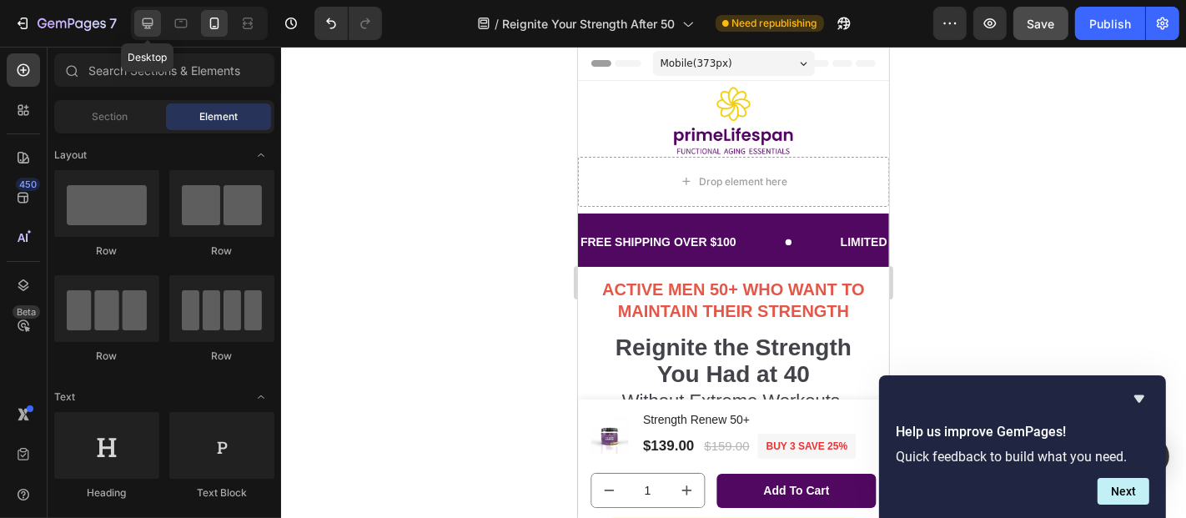
click at [148, 18] on icon at bounding box center [148, 23] width 11 height 11
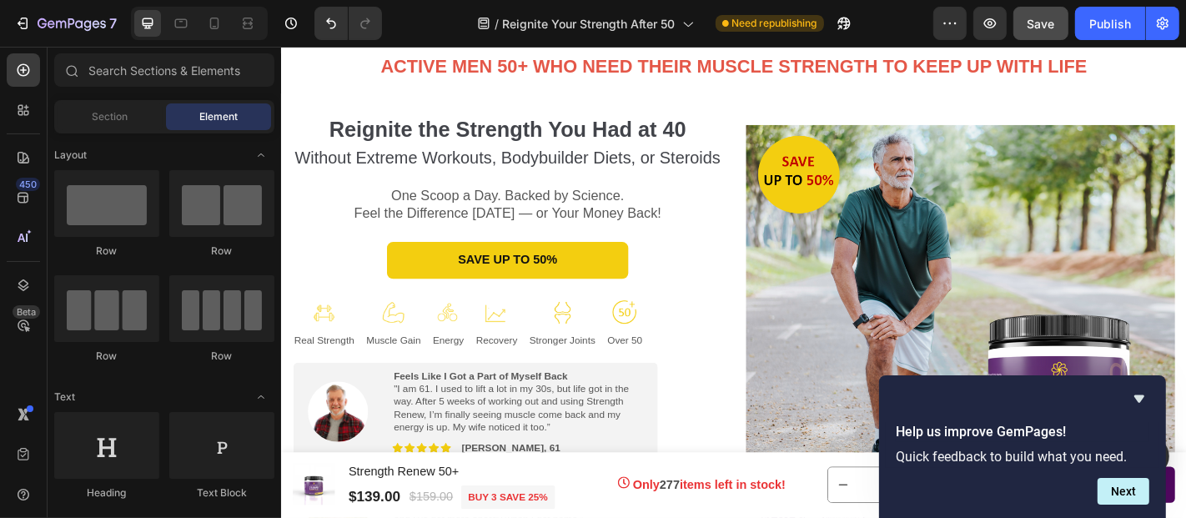
scroll to position [246, 0]
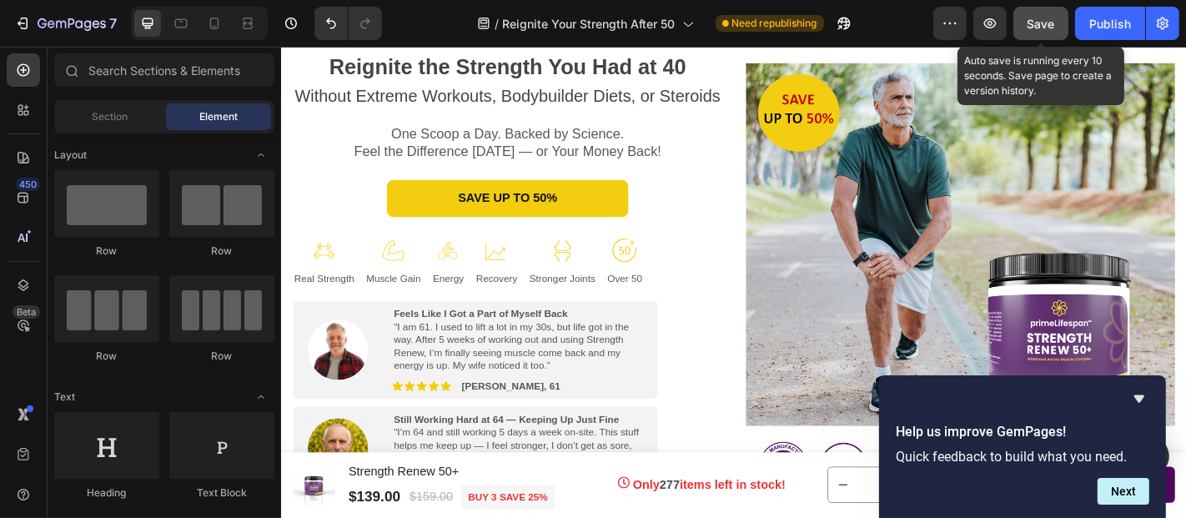
click at [1049, 21] on span "Save" at bounding box center [1041, 24] width 28 height 14
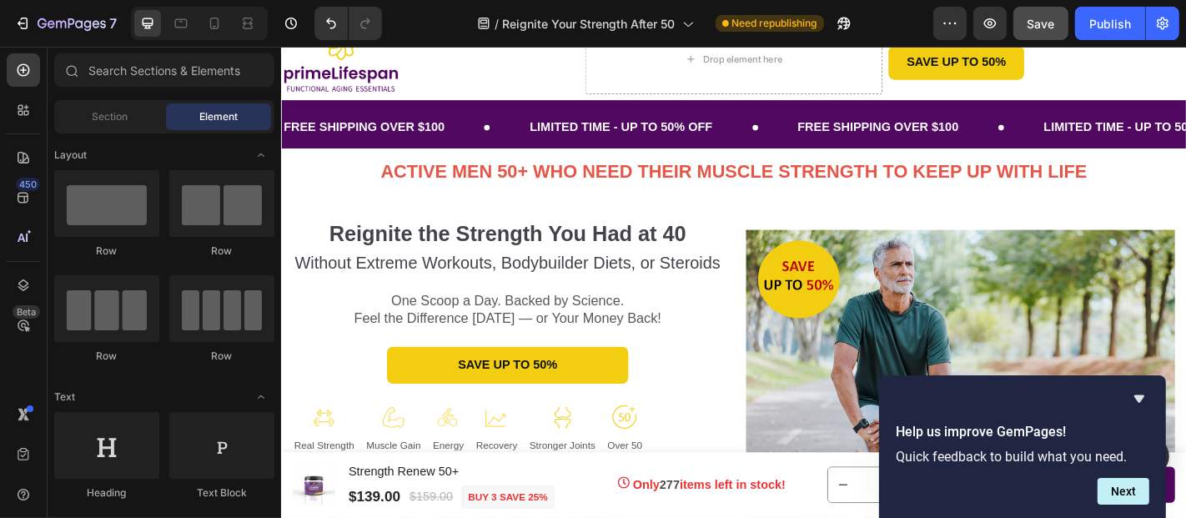
scroll to position [75, 0]
